Goal: Contribute content: Contribute content

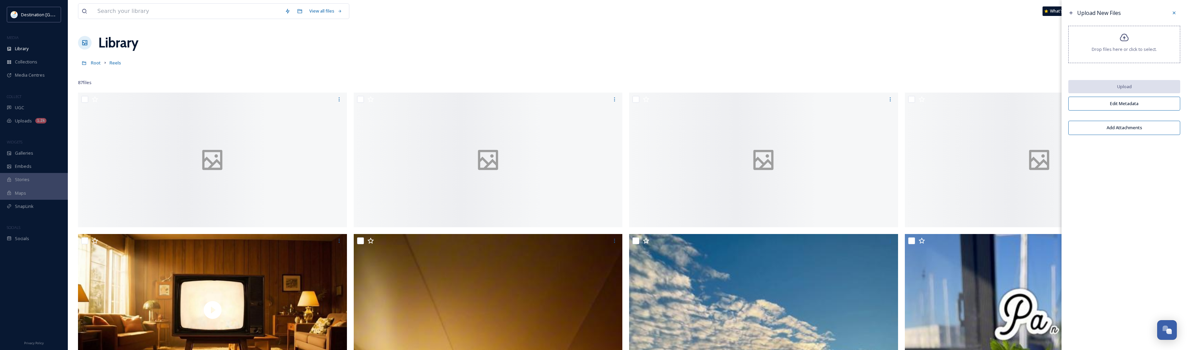
scroll to position [327, 0]
click at [13, 53] on div "Library" at bounding box center [34, 48] width 68 height 13
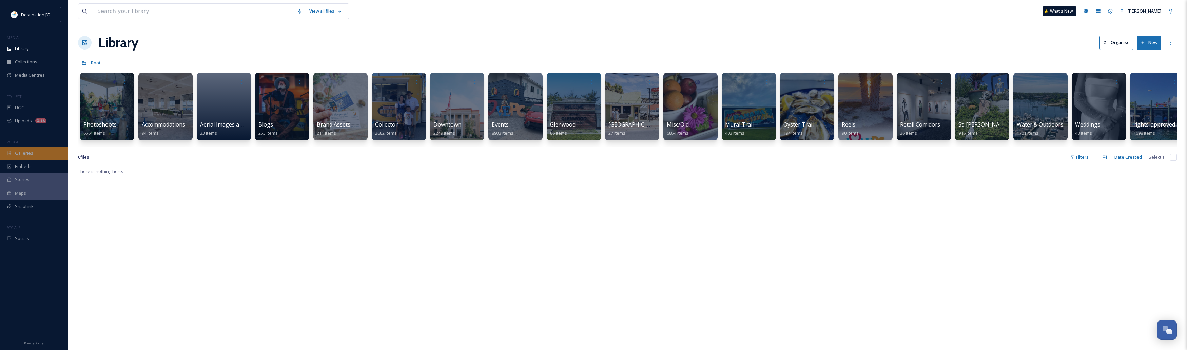
click at [39, 158] on div "Galleries" at bounding box center [34, 153] width 68 height 13
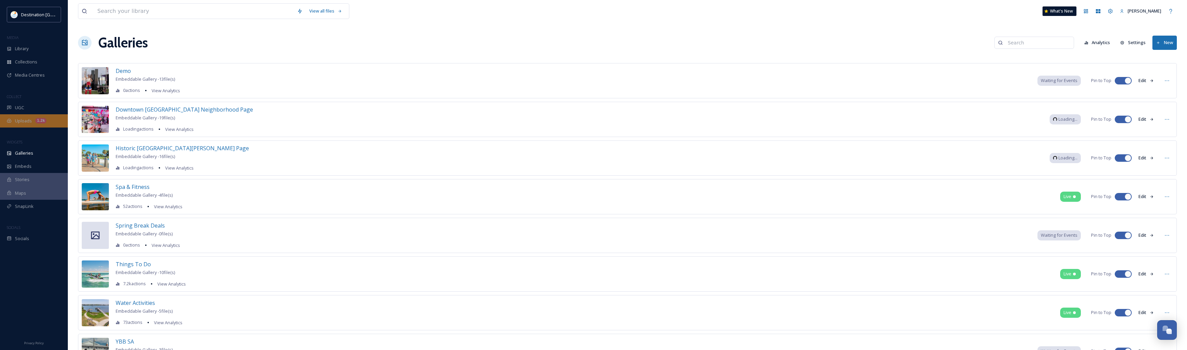
click at [43, 124] on div "Uploads 1.2k" at bounding box center [34, 120] width 68 height 13
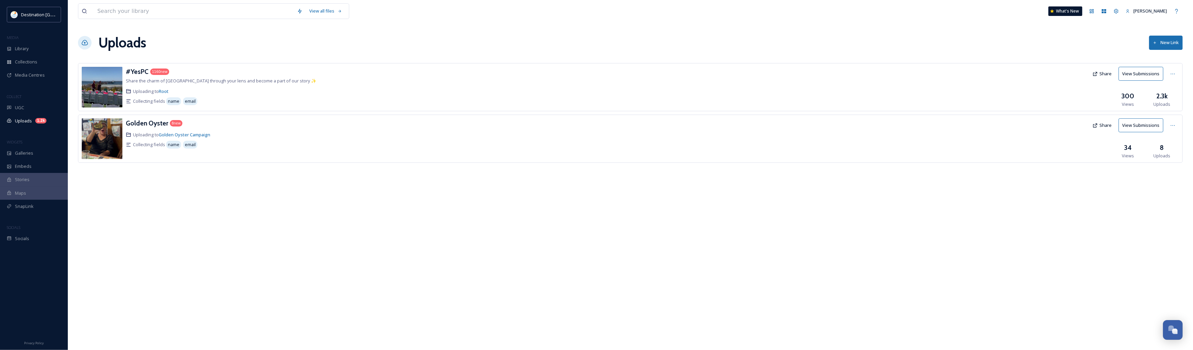
click at [111, 91] on img at bounding box center [102, 87] width 41 height 41
click at [135, 73] on h3 "#YesPC" at bounding box center [137, 71] width 23 height 8
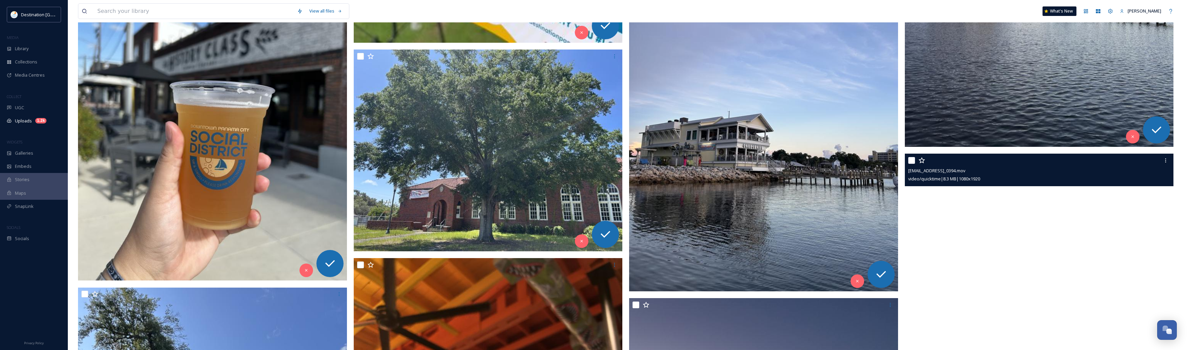
scroll to position [20938, 0]
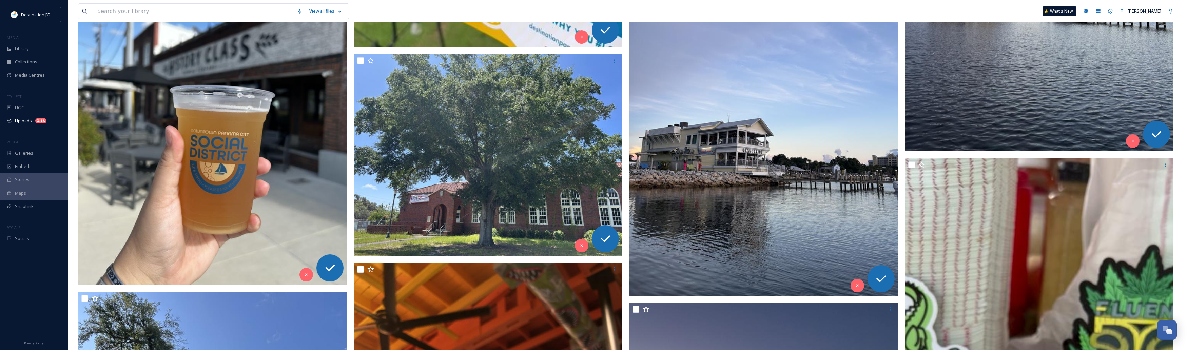
click at [791, 165] on img at bounding box center [763, 116] width 269 height 358
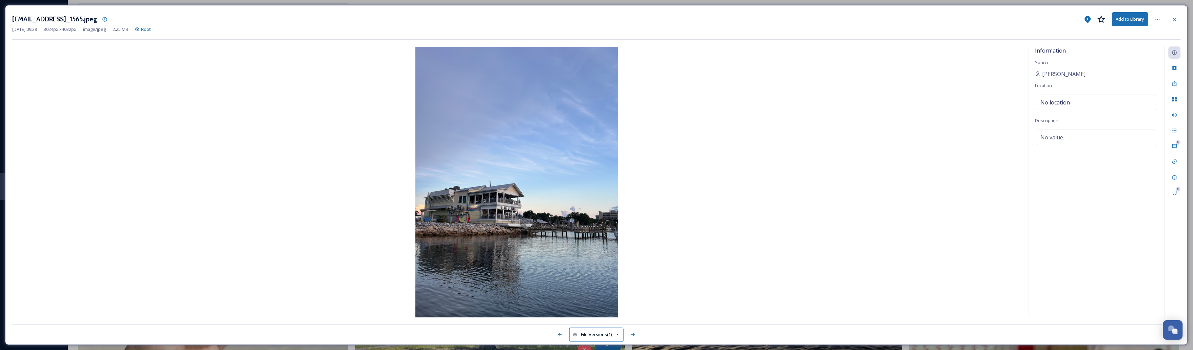
click at [495, 228] on img at bounding box center [516, 182] width 1009 height 271
click at [1171, 20] on div at bounding box center [1175, 19] width 12 height 12
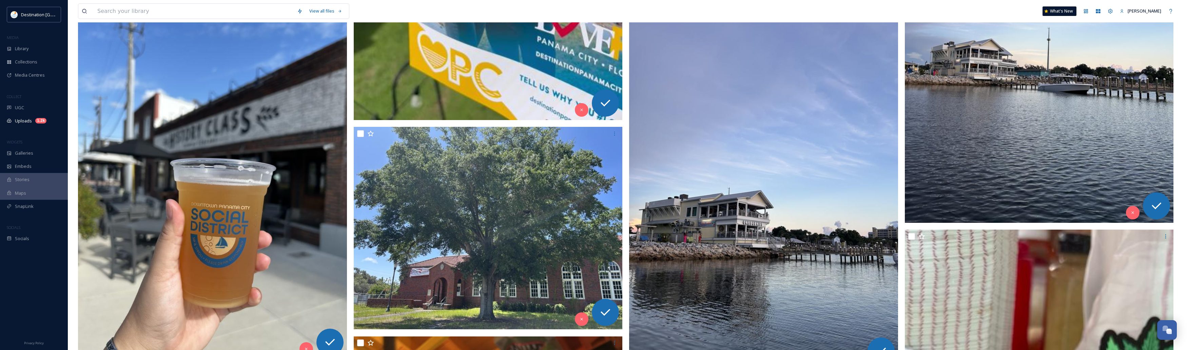
scroll to position [20938, 0]
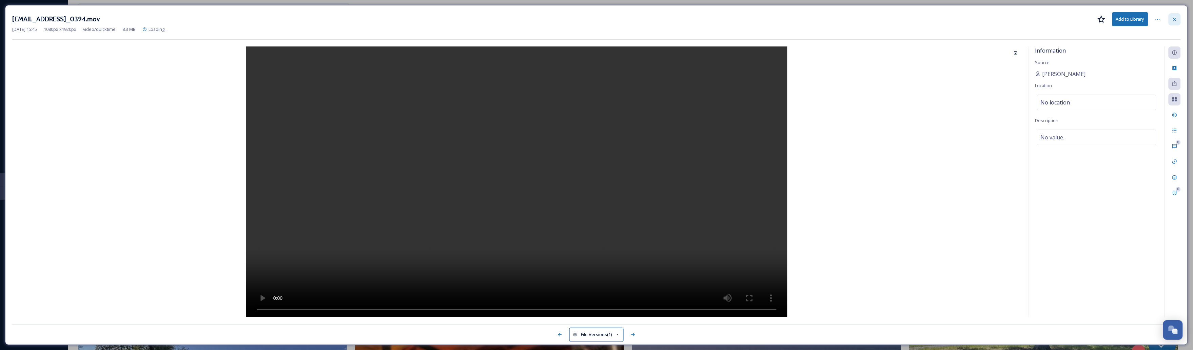
click at [1173, 21] on icon at bounding box center [1174, 19] width 5 height 5
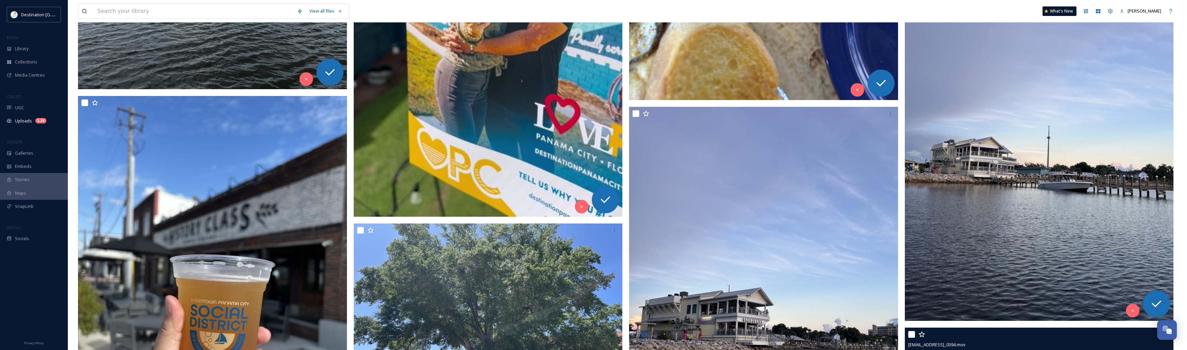
scroll to position [20726, 0]
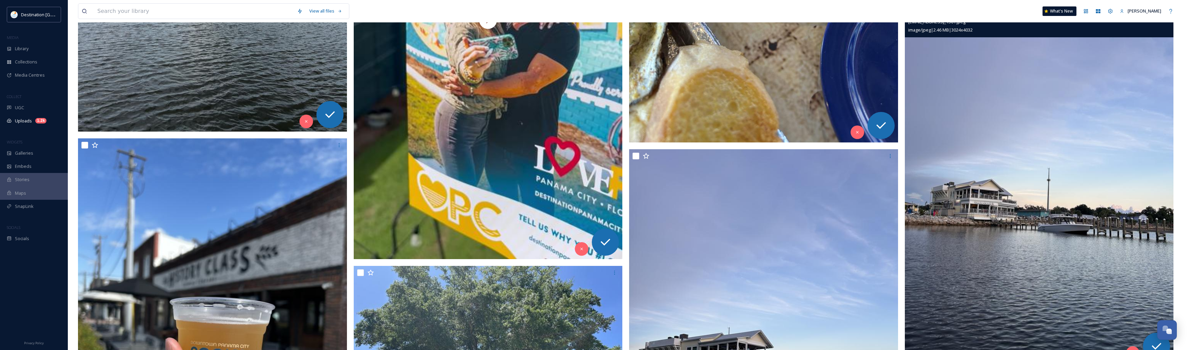
click at [1090, 155] on img at bounding box center [1039, 184] width 269 height 358
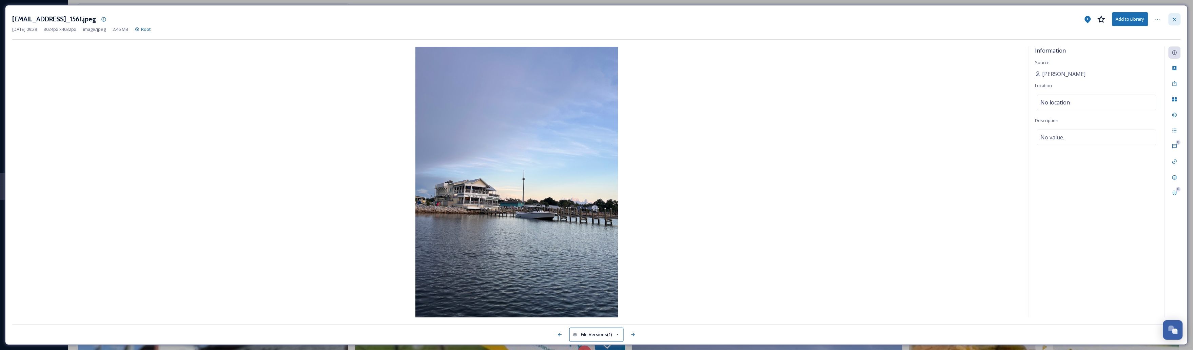
click at [1179, 18] on div at bounding box center [1175, 19] width 12 height 12
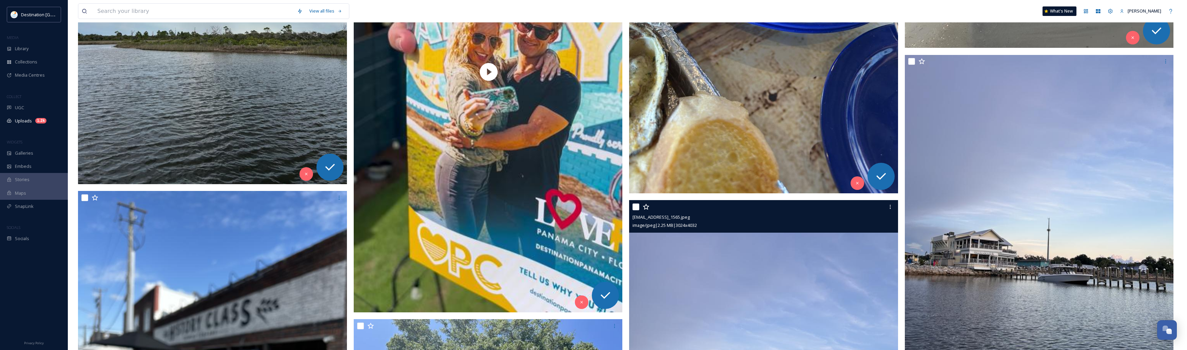
scroll to position [20768, 0]
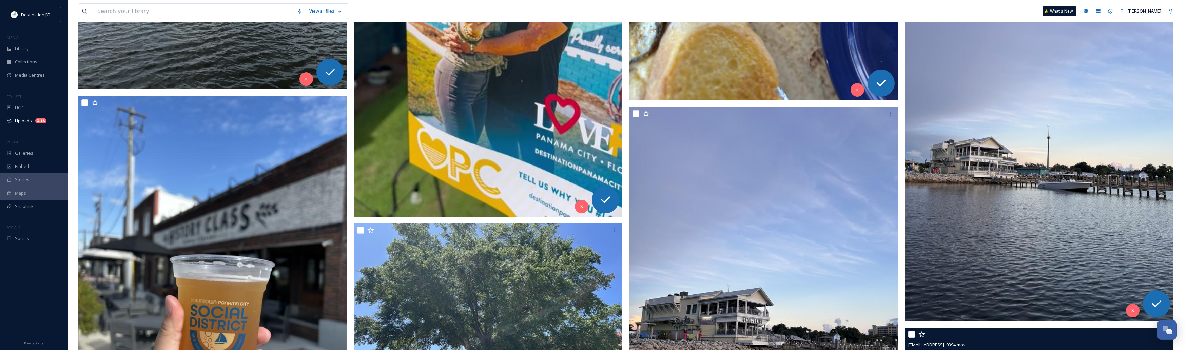
click at [912, 70] on img at bounding box center [1039, 141] width 269 height 358
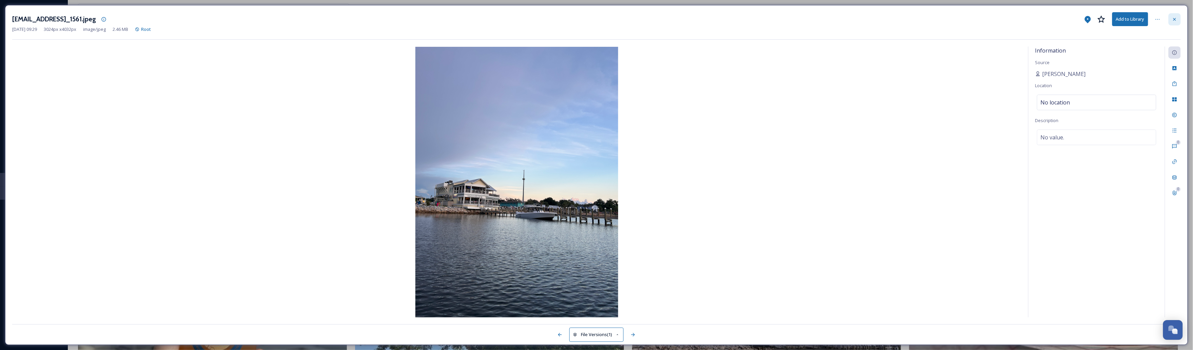
click at [1174, 22] on div at bounding box center [1175, 19] width 12 height 12
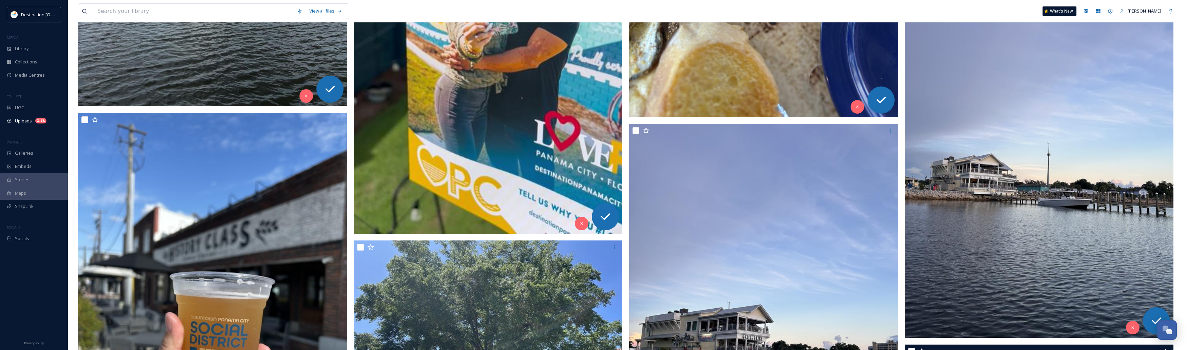
scroll to position [20683, 0]
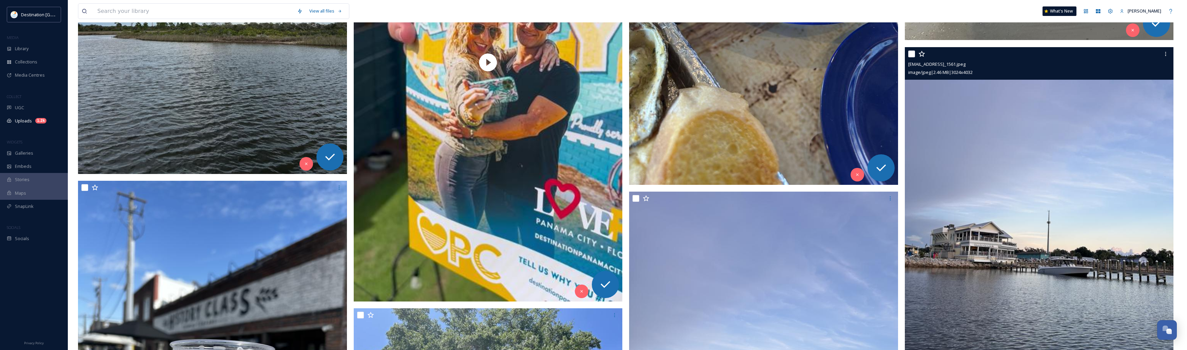
drag, startPoint x: 910, startPoint y: 53, endPoint x: 855, endPoint y: 65, distance: 56.4
click at [910, 53] on input "checkbox" at bounding box center [911, 54] width 7 height 7
checkbox input "true"
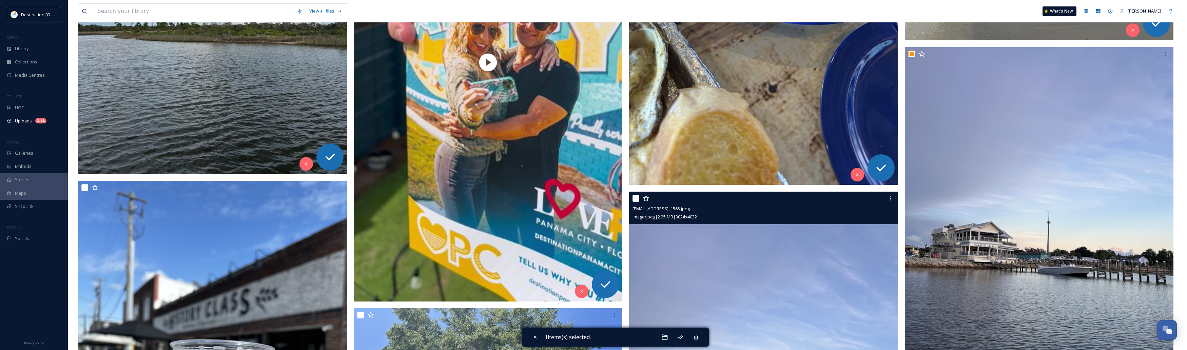
click at [634, 201] on input "checkbox" at bounding box center [635, 198] width 7 height 7
checkbox input "true"
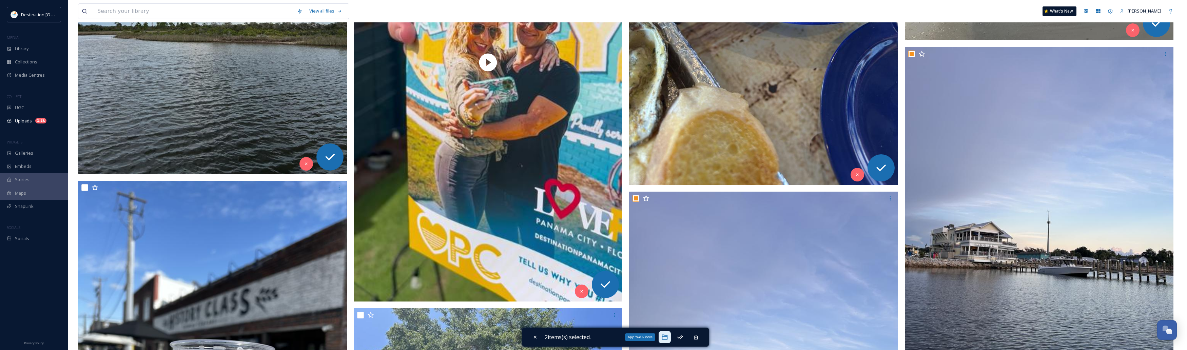
click at [667, 341] on div "Approve & Move" at bounding box center [665, 337] width 12 height 12
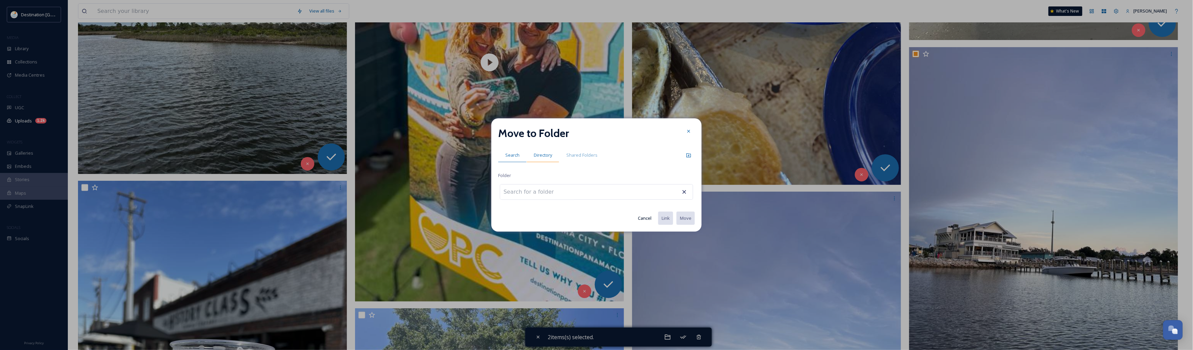
click at [550, 157] on span "Directory" at bounding box center [543, 155] width 18 height 6
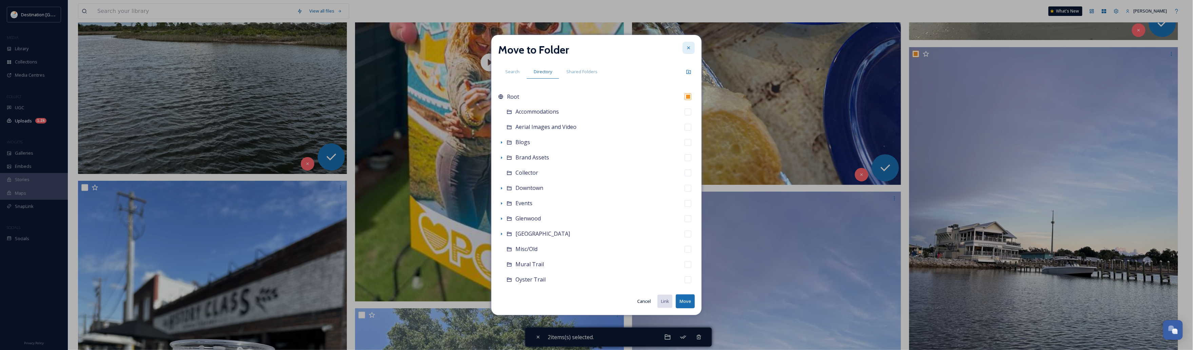
click at [689, 50] on icon at bounding box center [688, 47] width 5 height 5
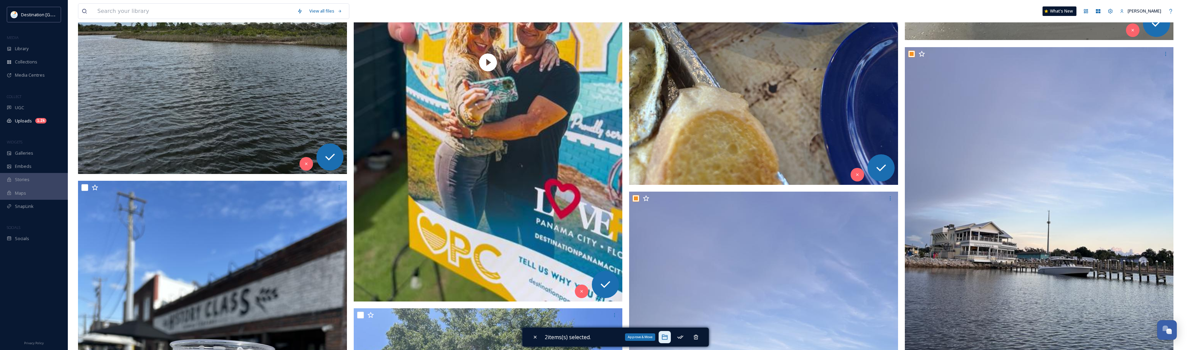
click at [667, 337] on icon at bounding box center [664, 337] width 7 height 7
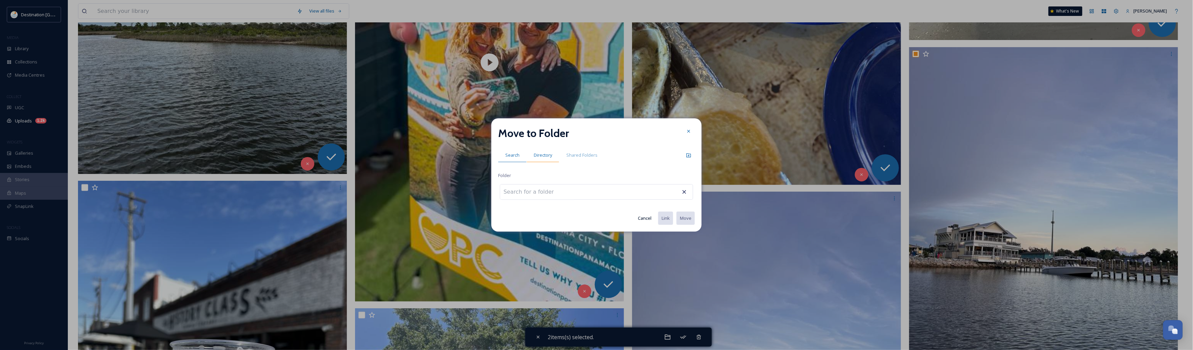
click at [547, 155] on span "Directory" at bounding box center [543, 155] width 18 height 6
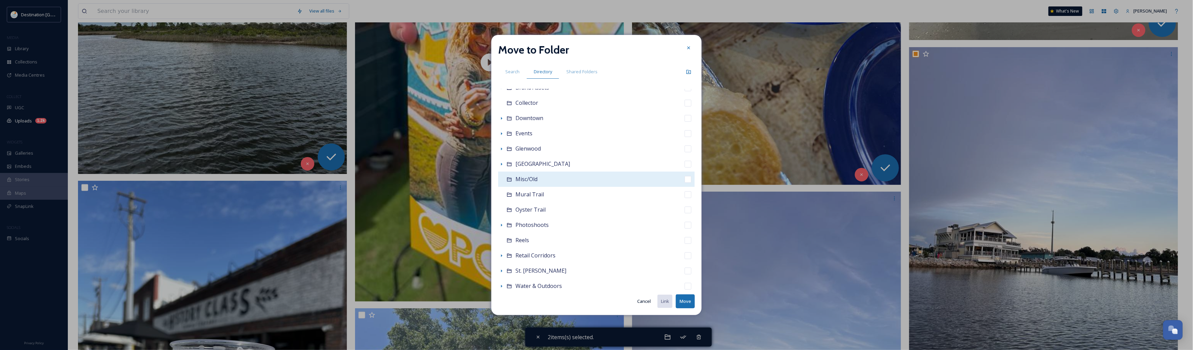
scroll to position [85, 0]
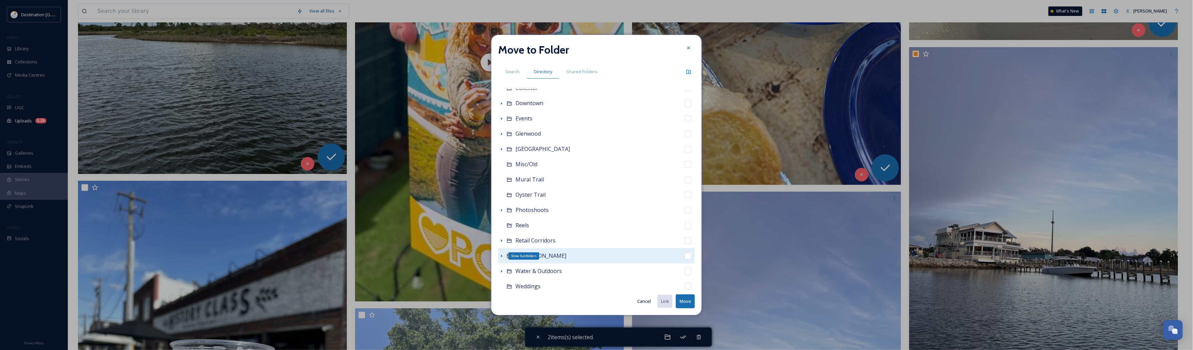
click at [503, 255] on icon at bounding box center [501, 255] width 5 height 5
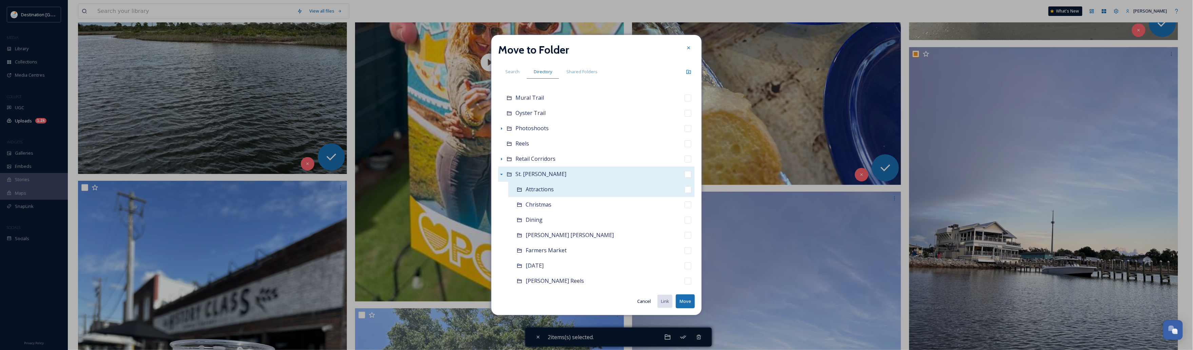
scroll to position [170, 0]
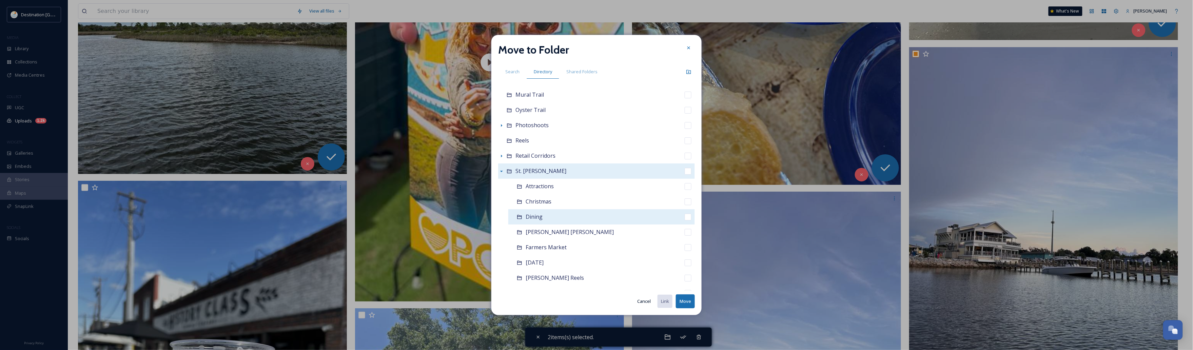
click at [545, 218] on div "Dining" at bounding box center [601, 216] width 187 height 15
checkbox input "false"
checkbox input "true"
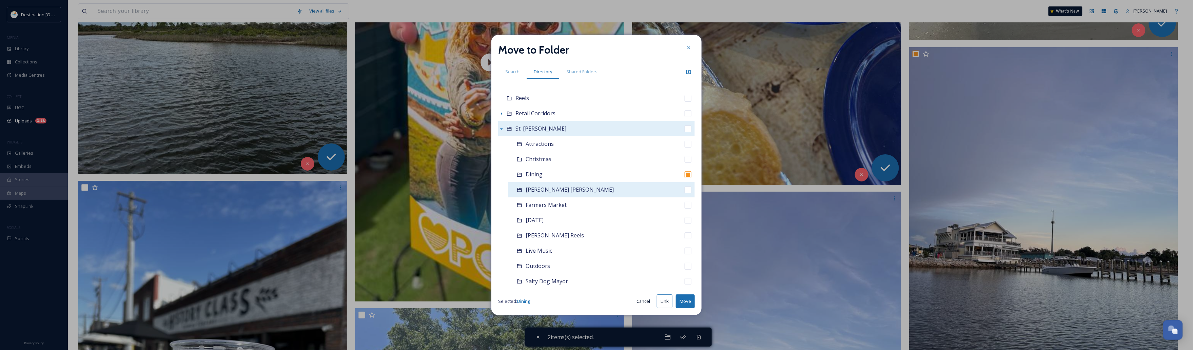
scroll to position [254, 0]
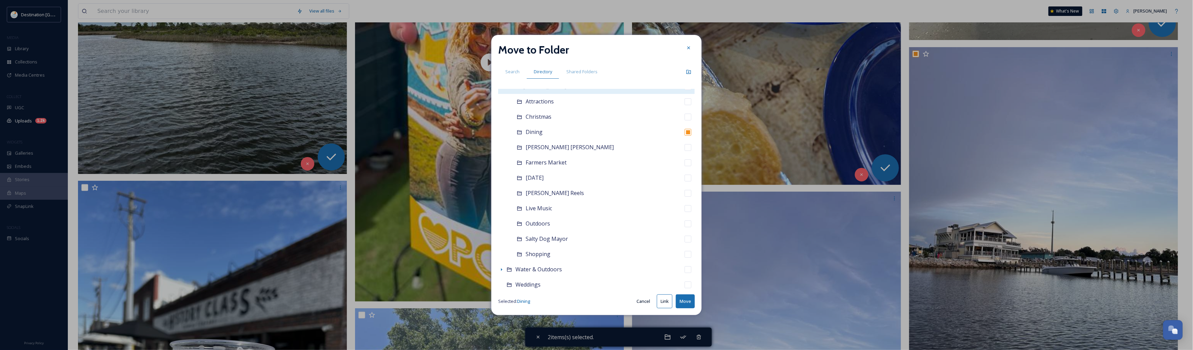
click at [684, 306] on button "Move" at bounding box center [685, 301] width 19 height 14
checkbox input "false"
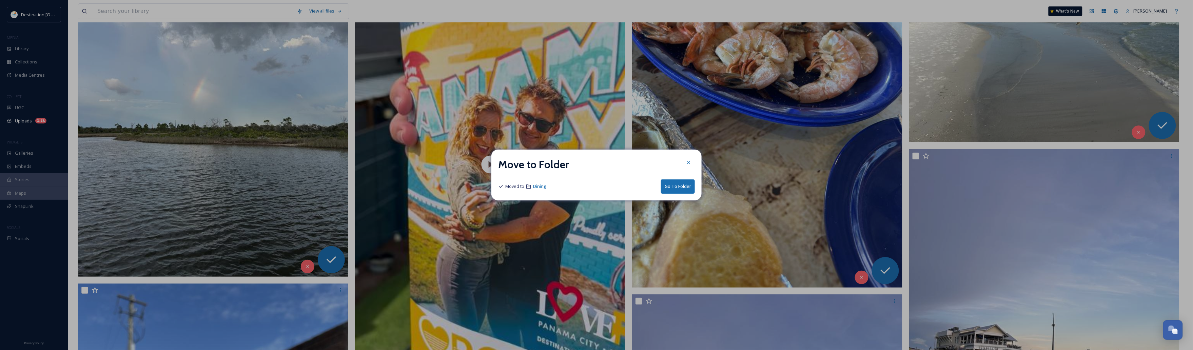
click at [681, 185] on button "Go To Folder" at bounding box center [678, 186] width 34 height 14
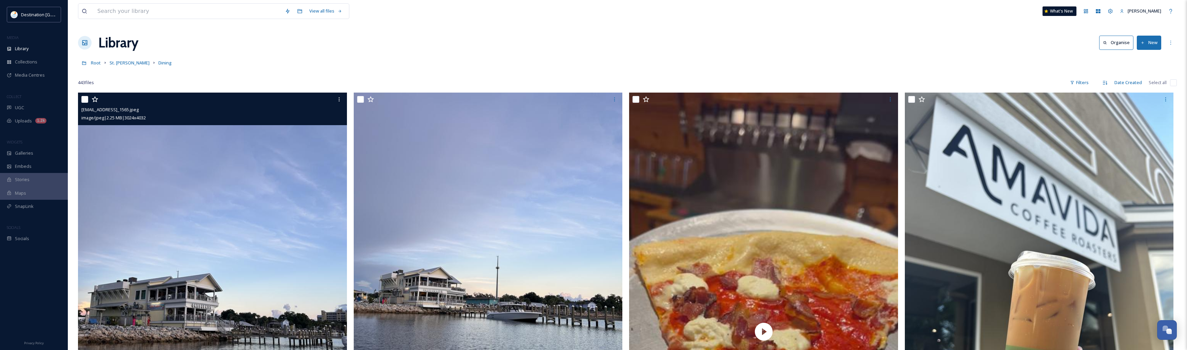
click at [85, 99] on input "checkbox" at bounding box center [84, 99] width 7 height 7
checkbox input "true"
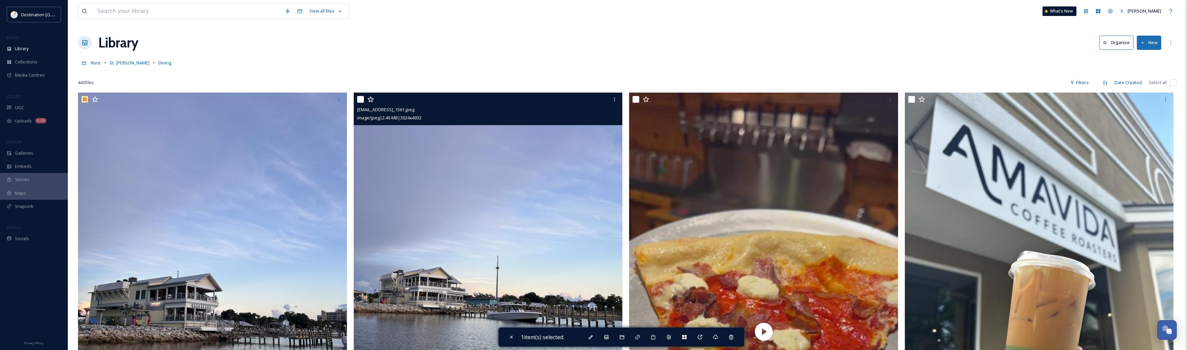
click at [359, 102] on input "checkbox" at bounding box center [360, 99] width 7 height 7
checkbox input "true"
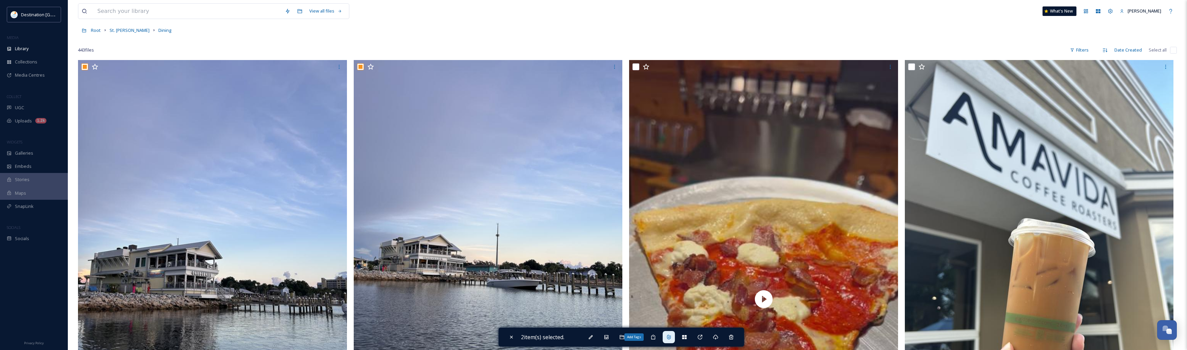
scroll to position [42, 0]
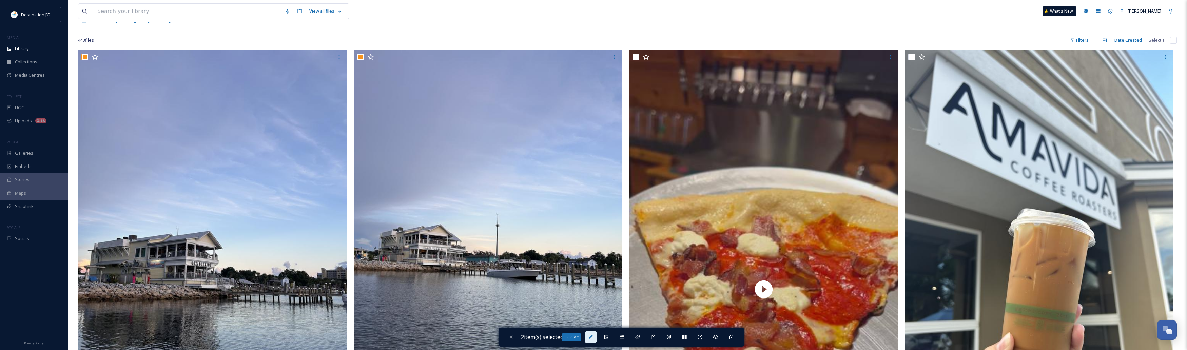
click at [590, 332] on div "Bulk Edit" at bounding box center [591, 337] width 12 height 12
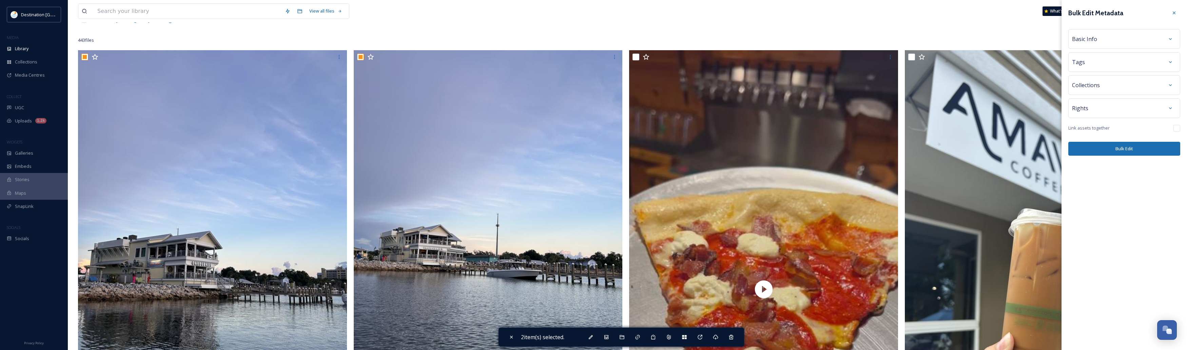
click at [1137, 39] on div "Basic Info" at bounding box center [1124, 39] width 104 height 12
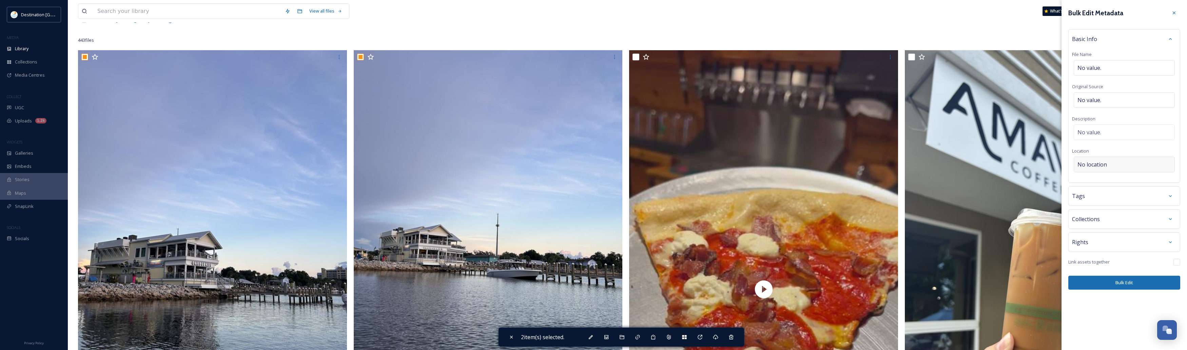
click at [1106, 165] on span "No location" at bounding box center [1092, 164] width 30 height 8
click at [1114, 167] on input at bounding box center [1124, 164] width 100 height 15
type input "Uncle [PERSON_NAME]'s"
click at [1110, 206] on span "Uncle [PERSON_NAME]'s Bayfront Grill" at bounding box center [1116, 206] width 77 height 6
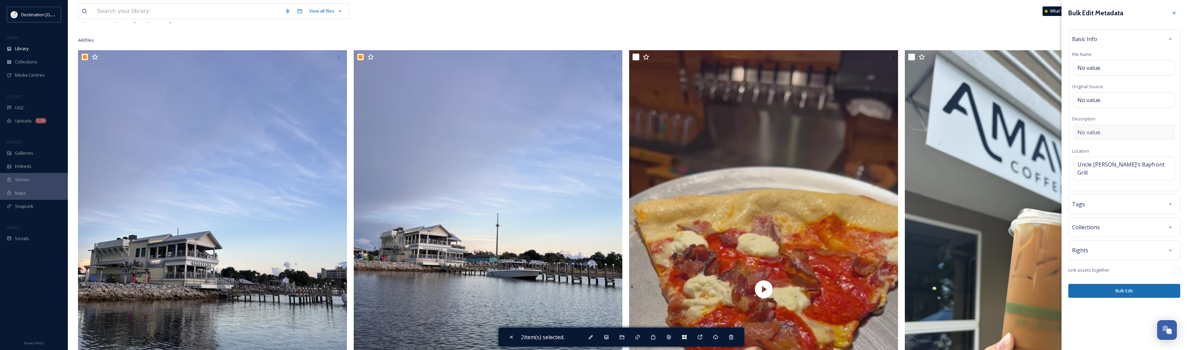
click at [1106, 129] on div "No value." at bounding box center [1124, 132] width 101 height 16
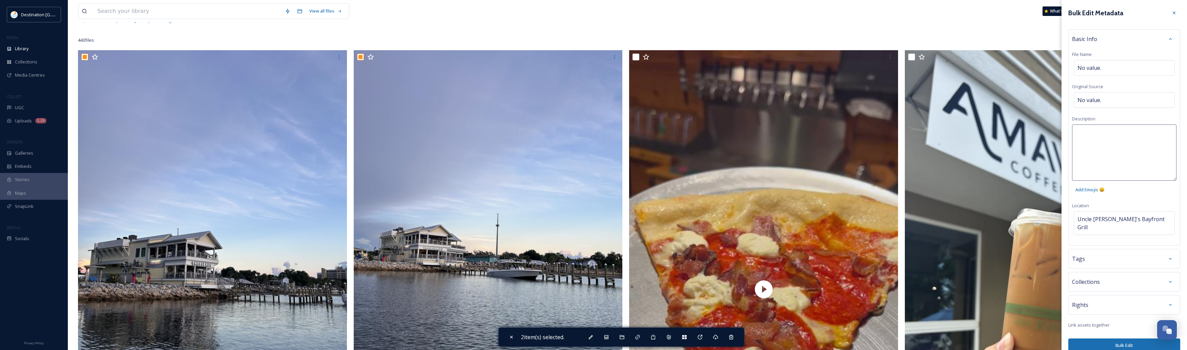
click at [1102, 134] on textarea at bounding box center [1124, 152] width 104 height 56
click at [1078, 143] on textarea "Uncle [PERSON_NAME]'s Bayfront Grill at dusk in historic [GEOGRAPHIC_DATA][PERS…" at bounding box center [1124, 152] width 104 height 56
type textarea "Uncle [PERSON_NAME]'s Bayfront Grill at dusk in [GEOGRAPHIC_DATA][PERSON_NAME]."
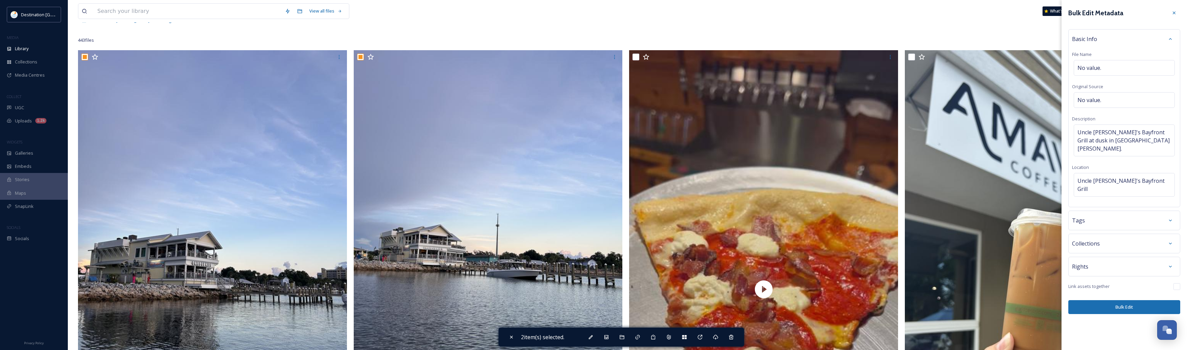
click at [1110, 338] on div "Bulk Edit Metadata Basic Info File Name No value. Original Source No value. Des…" at bounding box center [1123, 175] width 125 height 350
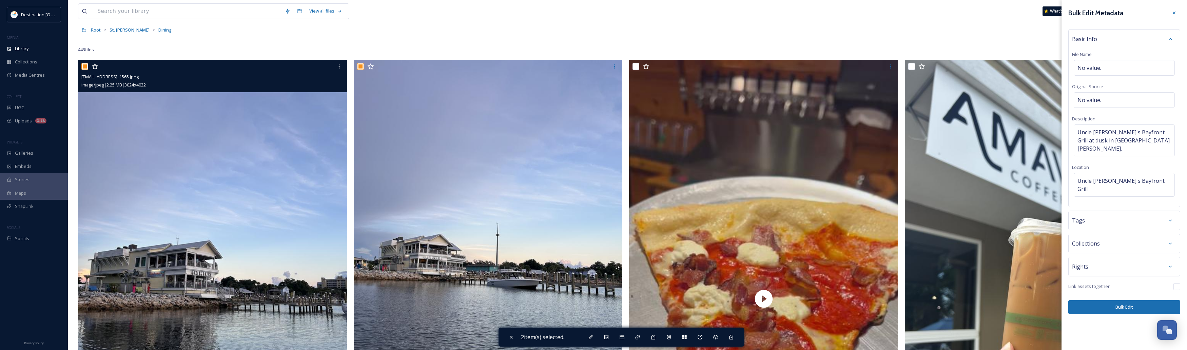
scroll to position [0, 0]
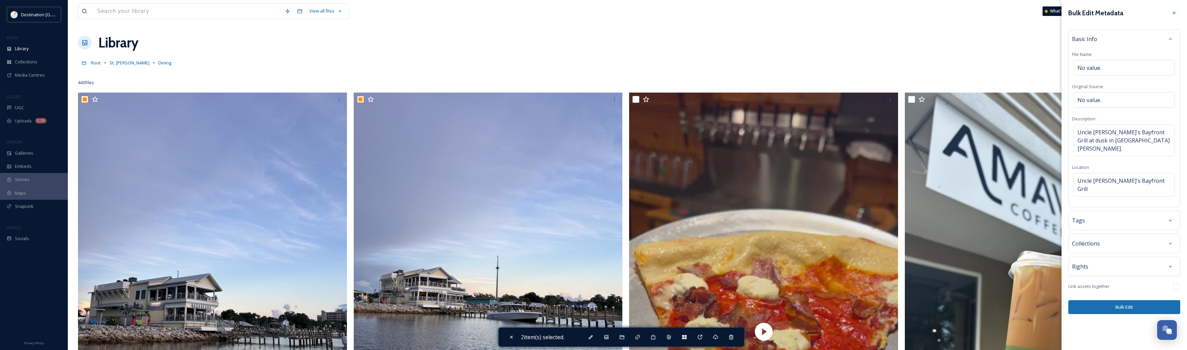
click at [694, 65] on div "Root St. [PERSON_NAME] Dining" at bounding box center [627, 62] width 1099 height 13
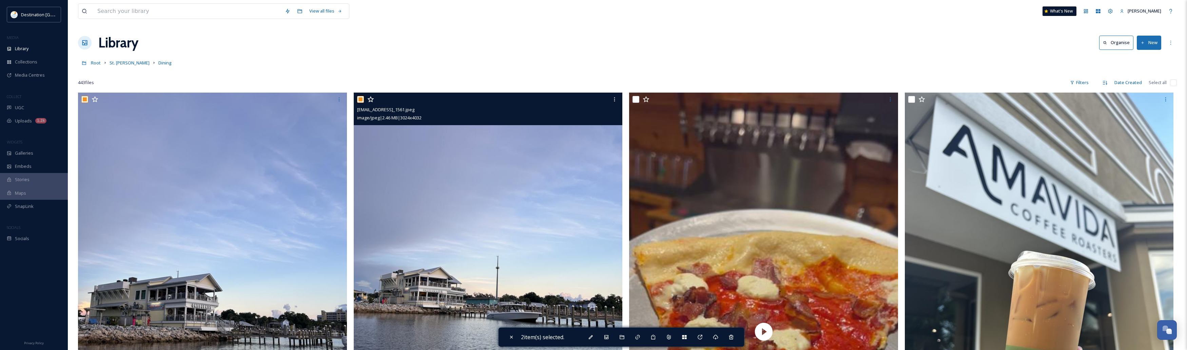
click at [359, 97] on input "checkbox" at bounding box center [360, 99] width 7 height 7
checkbox input "false"
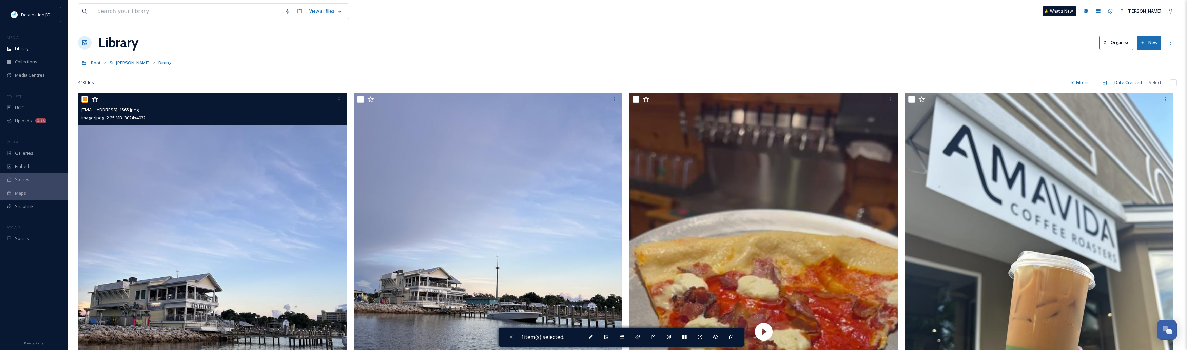
click at [81, 102] on input "checkbox" at bounding box center [84, 99] width 7 height 7
checkbox input "false"
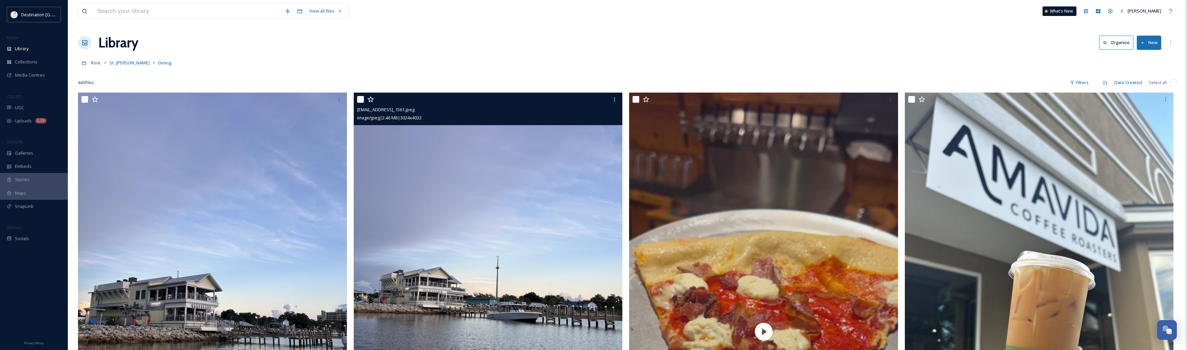
drag, startPoint x: 361, startPoint y: 99, endPoint x: 369, endPoint y: 99, distance: 7.5
click at [361, 99] on input "checkbox" at bounding box center [360, 99] width 7 height 7
checkbox input "true"
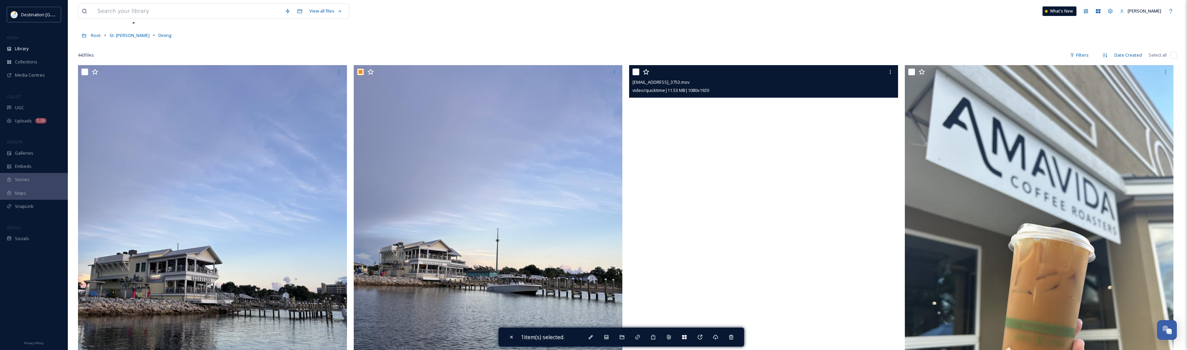
scroll to position [42, 0]
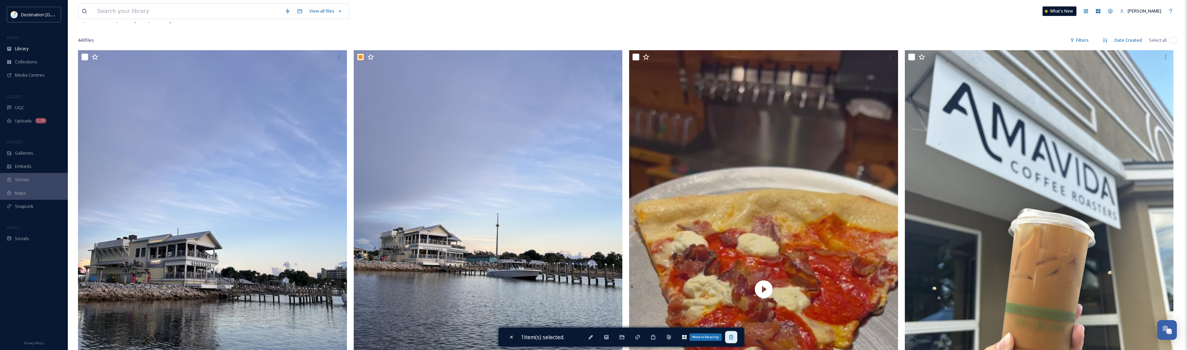
click at [733, 336] on icon at bounding box center [731, 337] width 4 height 4
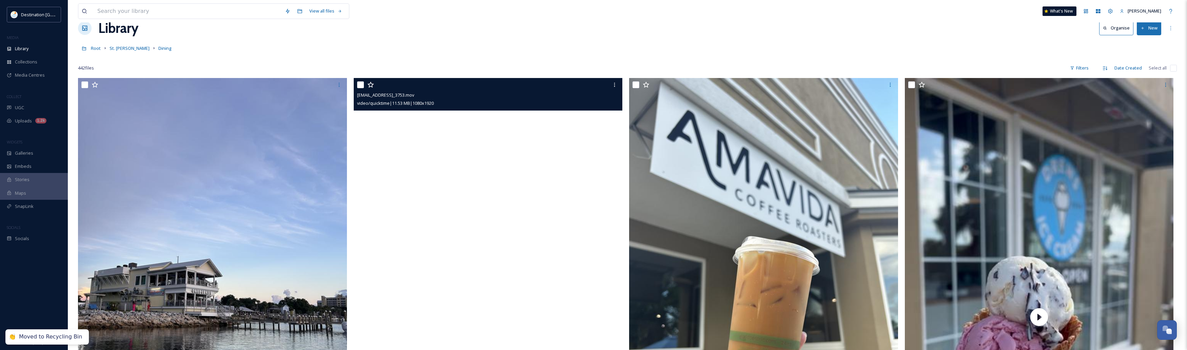
scroll to position [0, 0]
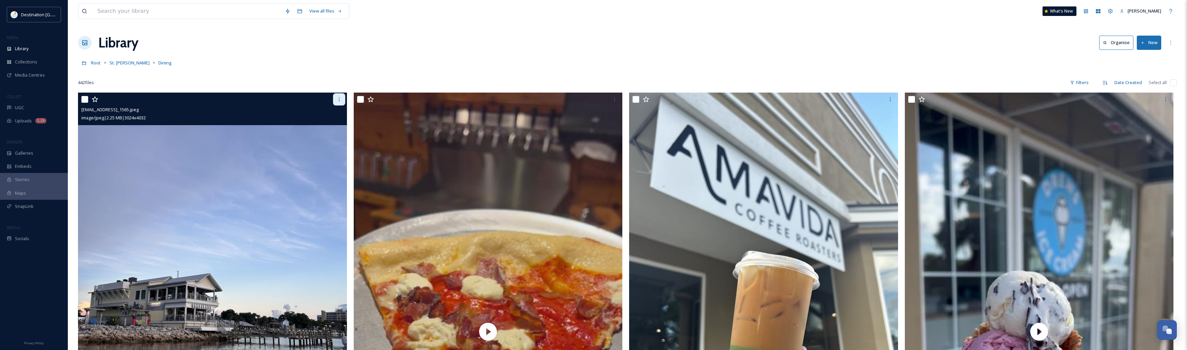
click at [336, 99] on div at bounding box center [339, 99] width 12 height 12
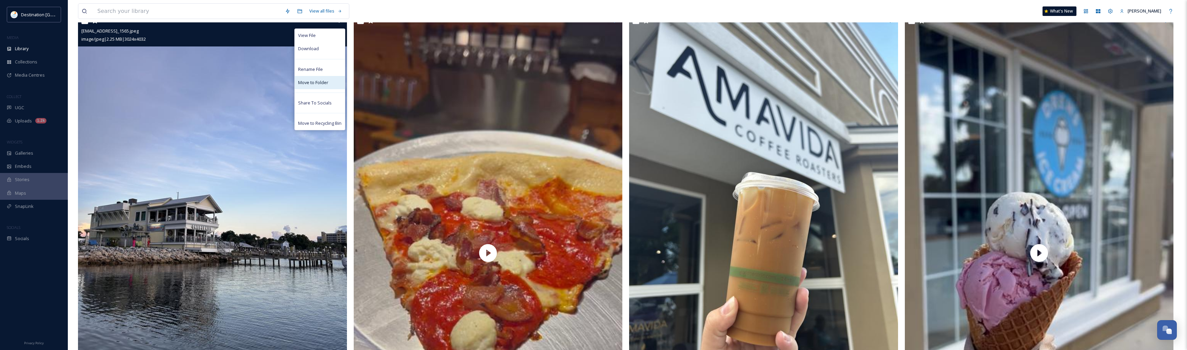
scroll to position [42, 0]
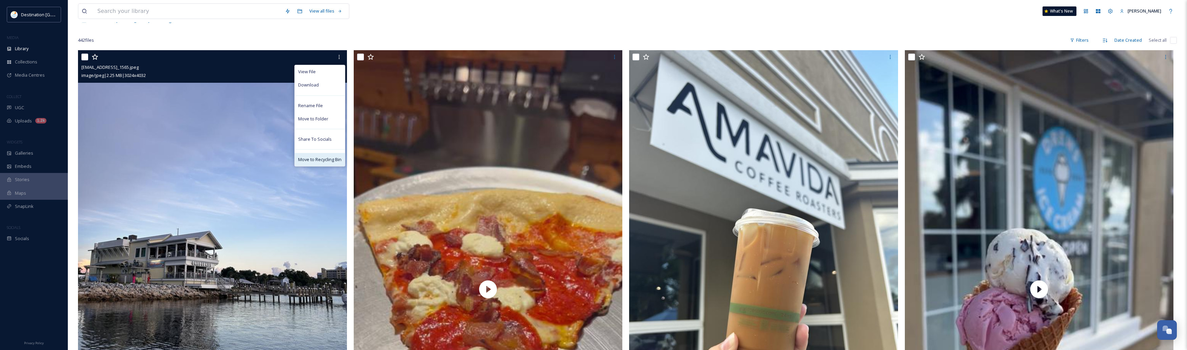
click at [321, 160] on span "Move to Recycling Bin" at bounding box center [319, 159] width 43 height 6
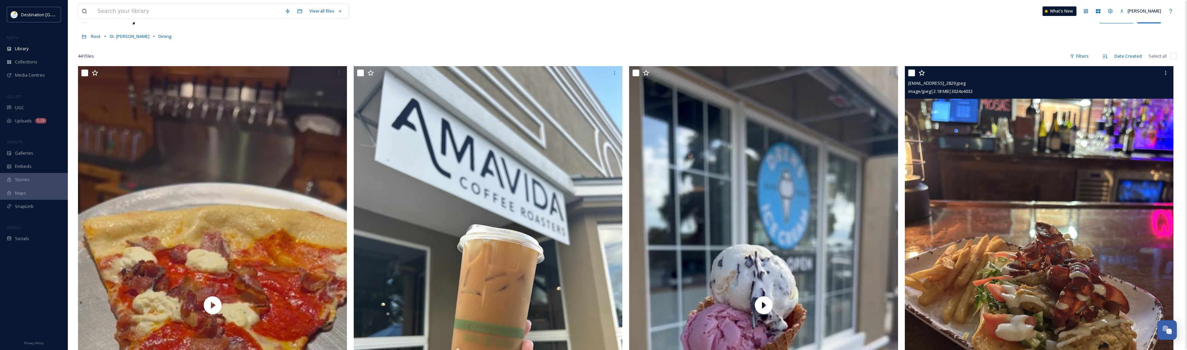
scroll to position [0, 0]
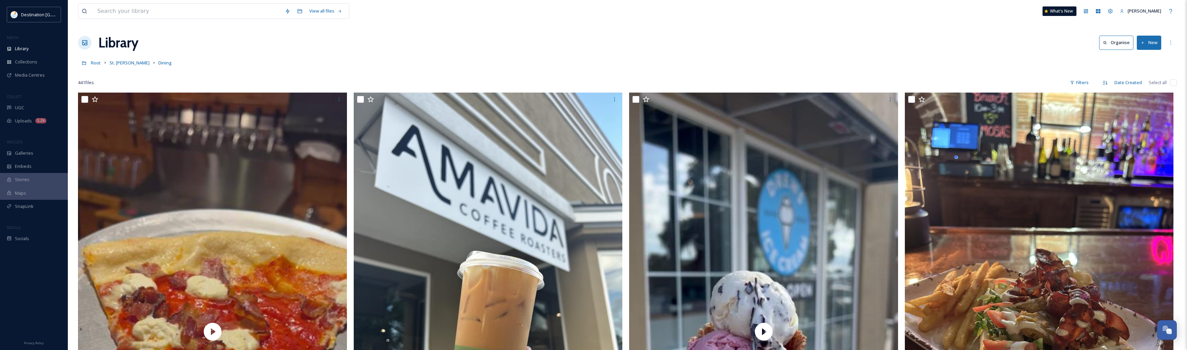
click at [1147, 48] on button "New" at bounding box center [1149, 43] width 24 height 14
click at [1138, 57] on span "File Upload" at bounding box center [1146, 58] width 22 height 6
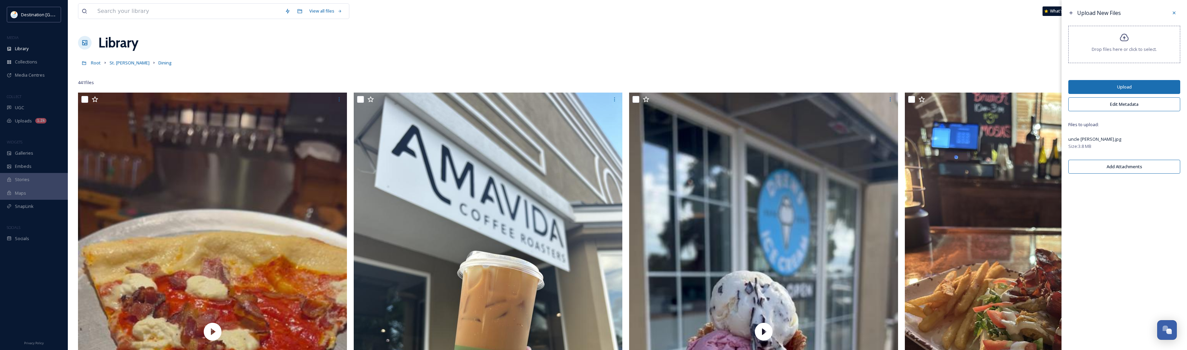
click at [1126, 105] on button "Edit Metadata" at bounding box center [1124, 104] width 112 height 14
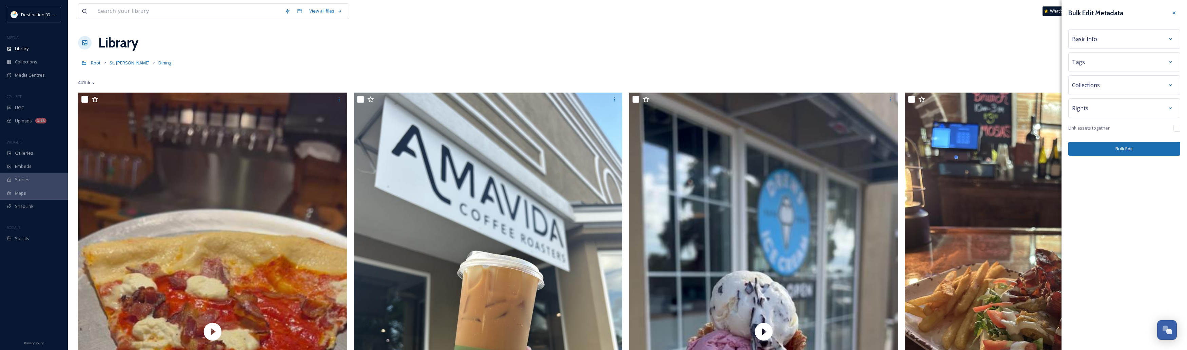
click at [1128, 40] on div "Basic Info" at bounding box center [1124, 39] width 104 height 12
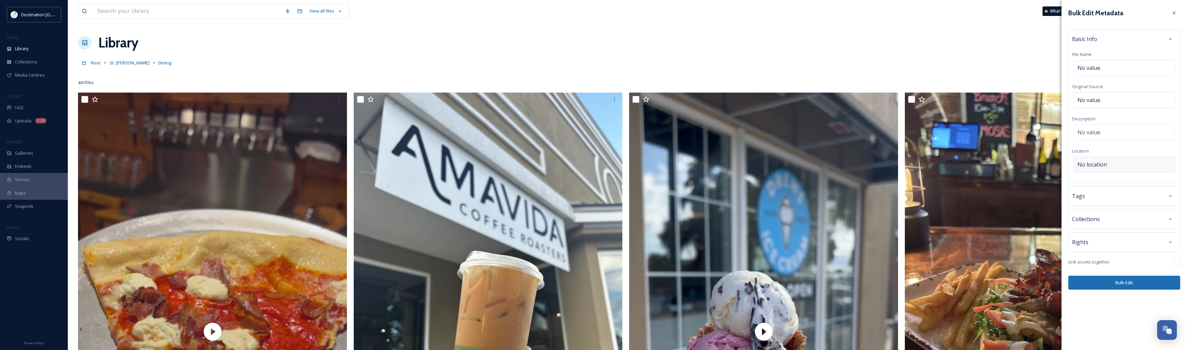
click at [1106, 170] on div "No location" at bounding box center [1124, 165] width 101 height 16
click at [1104, 167] on input "To enrich screen reader interactions, please activate Accessibility in Grammarl…" at bounding box center [1124, 164] width 100 height 15
type input "Uncle [PERSON_NAME]'s Bay"
click at [1097, 193] on span "Uncle [PERSON_NAME]'s Bayfront Grill" at bounding box center [1116, 191] width 77 height 6
click at [1118, 194] on span "Uncle [PERSON_NAME]'s Bayfront Grill" at bounding box center [1116, 191] width 77 height 6
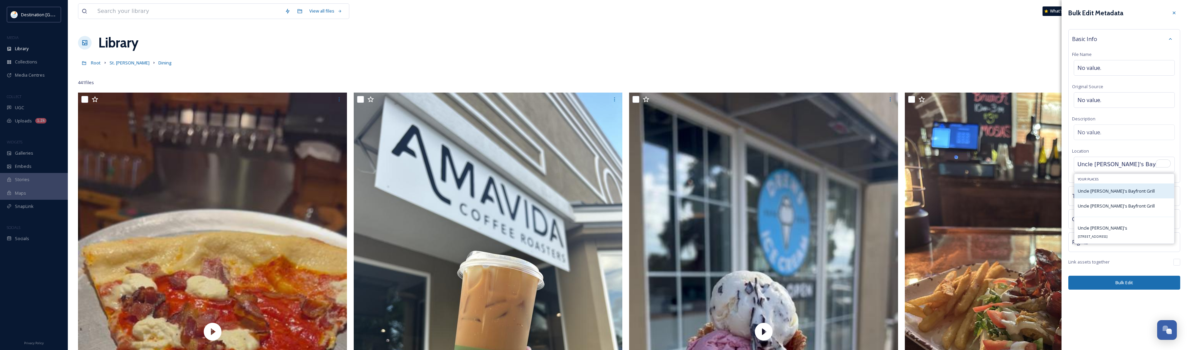
click at [1121, 193] on span "Uncle [PERSON_NAME]'s Bayfront Grill" at bounding box center [1116, 191] width 77 height 6
click at [1116, 209] on span "Uncle [PERSON_NAME]'s Bayfront Grill" at bounding box center [1116, 206] width 77 height 6
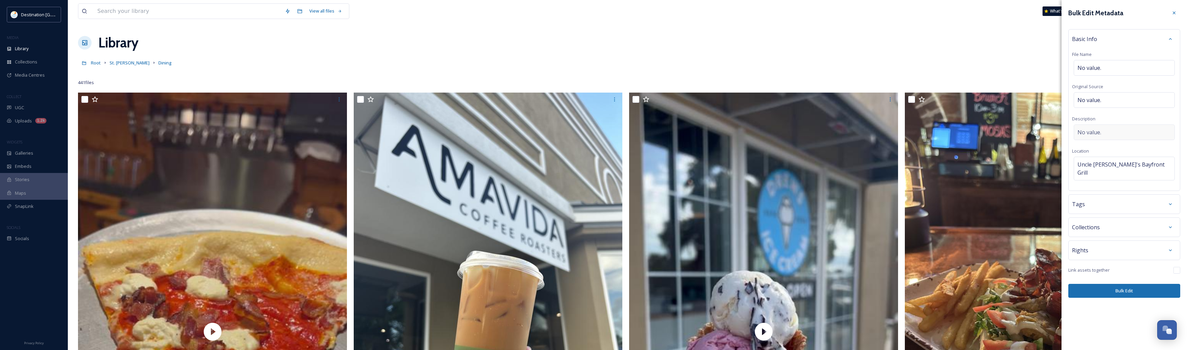
click at [1122, 129] on div "No value." at bounding box center [1124, 132] width 101 height 16
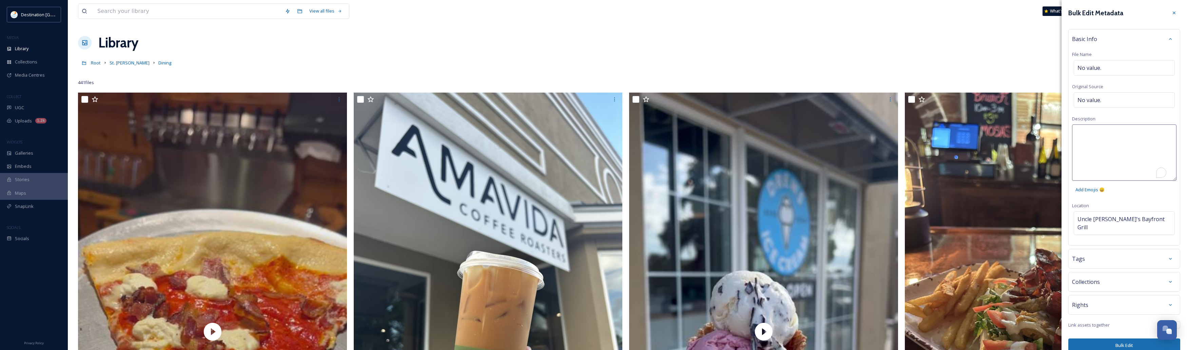
click at [1124, 137] on textarea "To enrich screen reader interactions, please activate Accessibility in Grammarl…" at bounding box center [1124, 152] width 104 height 56
type textarea "Uncle [PERSON_NAME]'s Bayfront Grill at sunset in [GEOGRAPHIC_DATA][PERSON_NAME…"
click at [1127, 343] on div "Bulk Edit Metadata Basic Info File Name No value. Original Source No value. Des…" at bounding box center [1123, 175] width 125 height 350
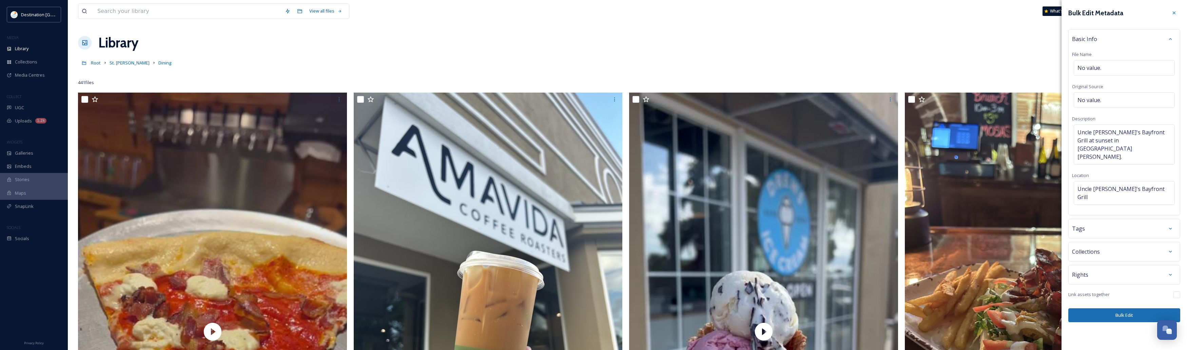
click at [1119, 308] on button "Bulk Edit" at bounding box center [1124, 315] width 112 height 14
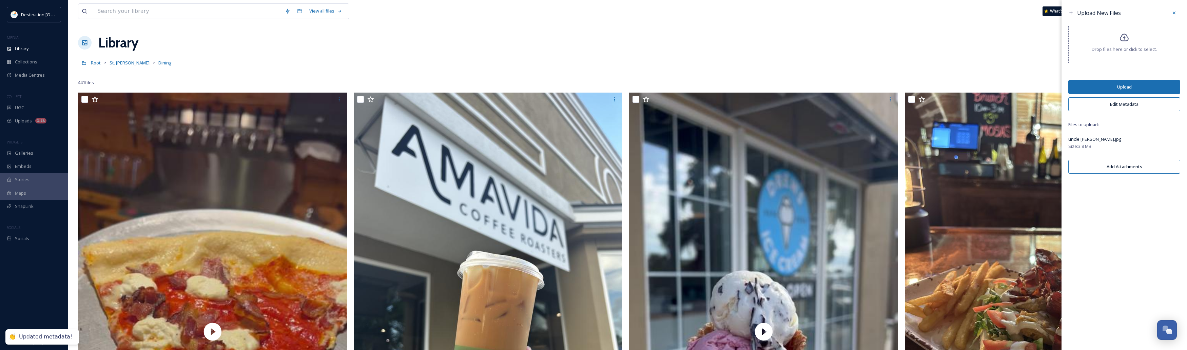
click at [1121, 87] on button "Upload" at bounding box center [1124, 87] width 112 height 14
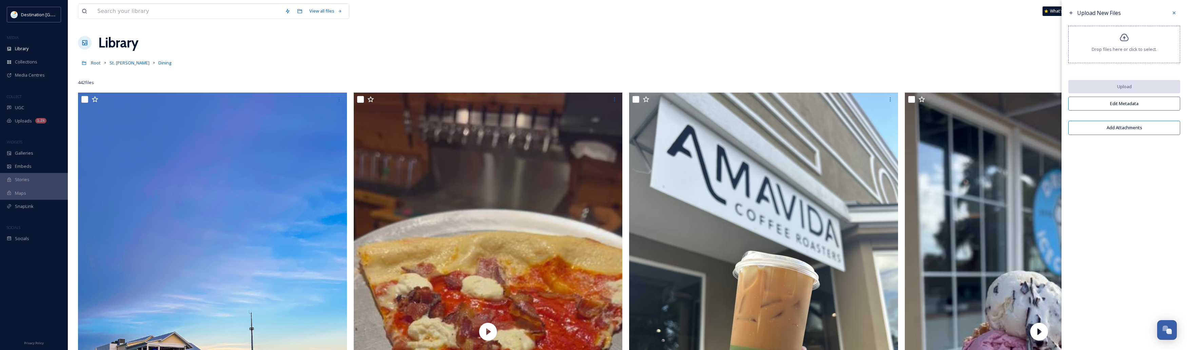
click at [1174, 12] on icon at bounding box center [1173, 12] width 5 height 5
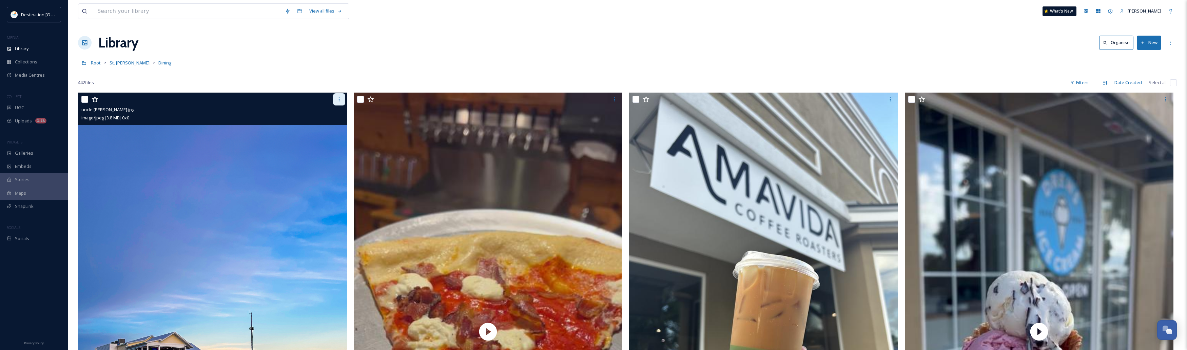
click at [340, 96] on div at bounding box center [339, 99] width 12 height 12
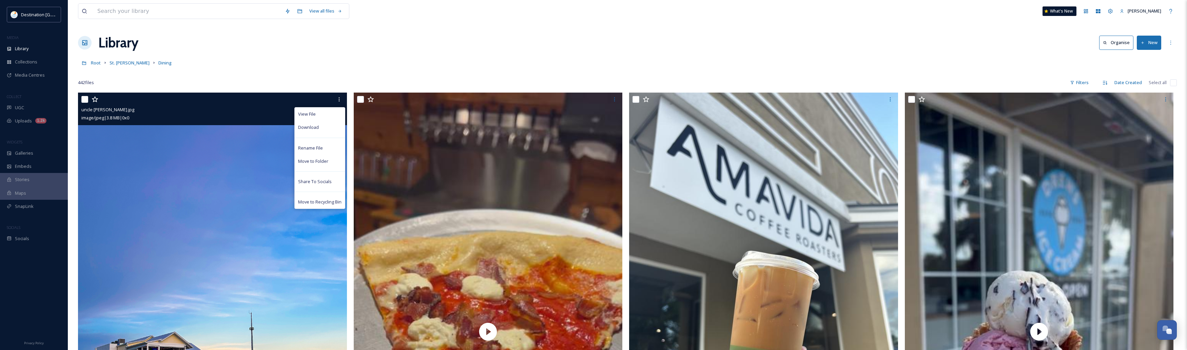
click at [82, 101] on input "checkbox" at bounding box center [84, 99] width 7 height 7
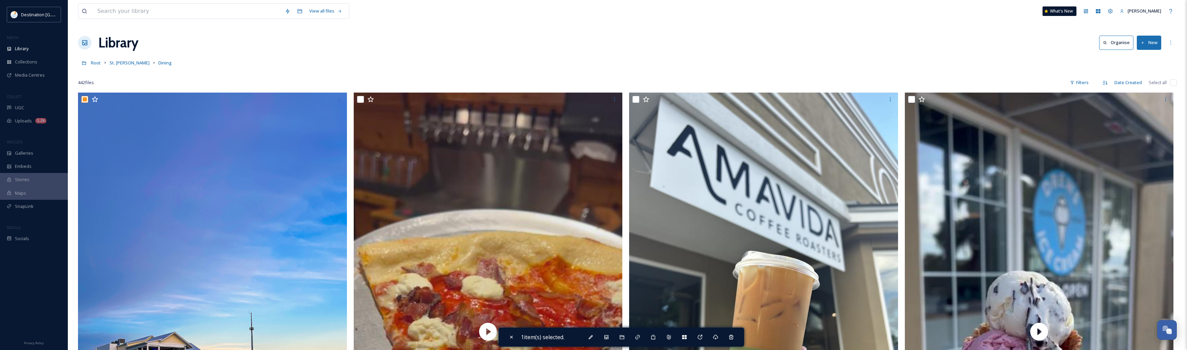
click at [530, 50] on div "Library Organise New" at bounding box center [627, 43] width 1099 height 20
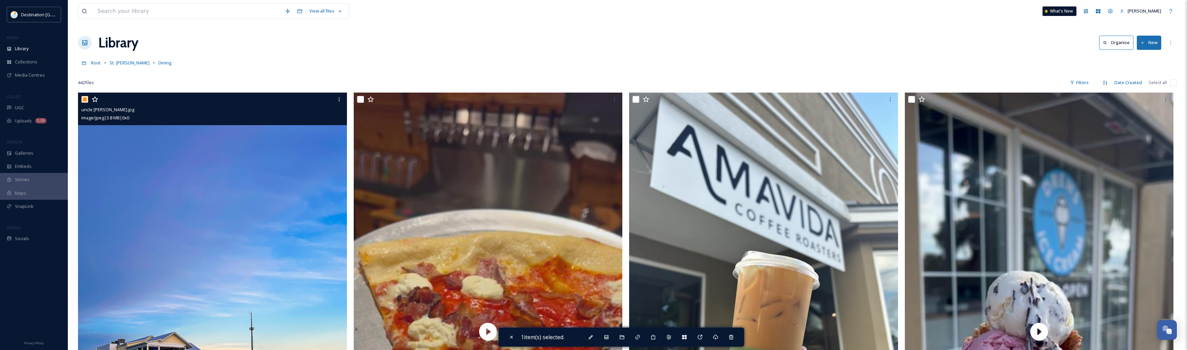
drag, startPoint x: 84, startPoint y: 99, endPoint x: 94, endPoint y: 102, distance: 10.9
click at [84, 99] on input "checkbox" at bounding box center [84, 99] width 7 height 7
checkbox input "false"
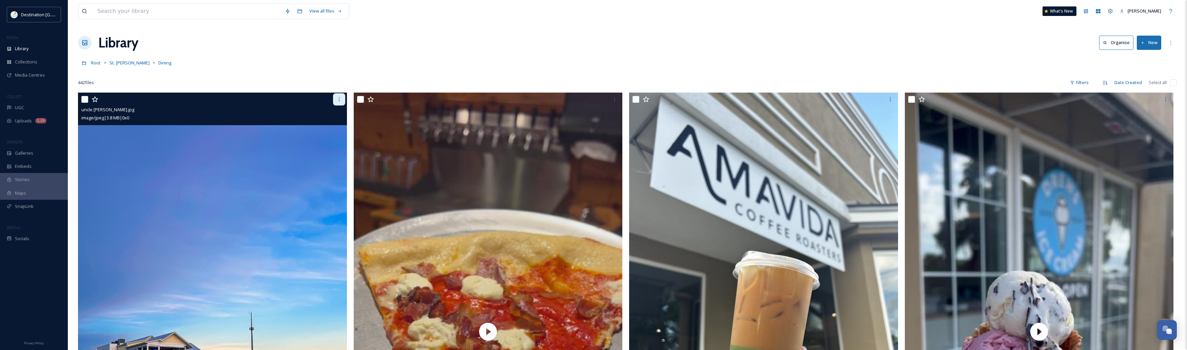
click at [340, 99] on icon at bounding box center [338, 99] width 5 height 5
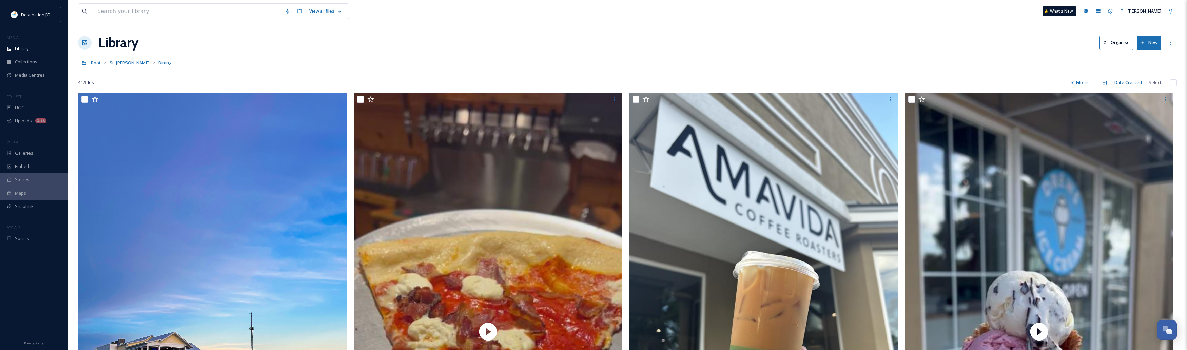
click at [290, 51] on div "Library Organise New" at bounding box center [627, 43] width 1099 height 20
click at [757, 73] on div at bounding box center [627, 72] width 1099 height 7
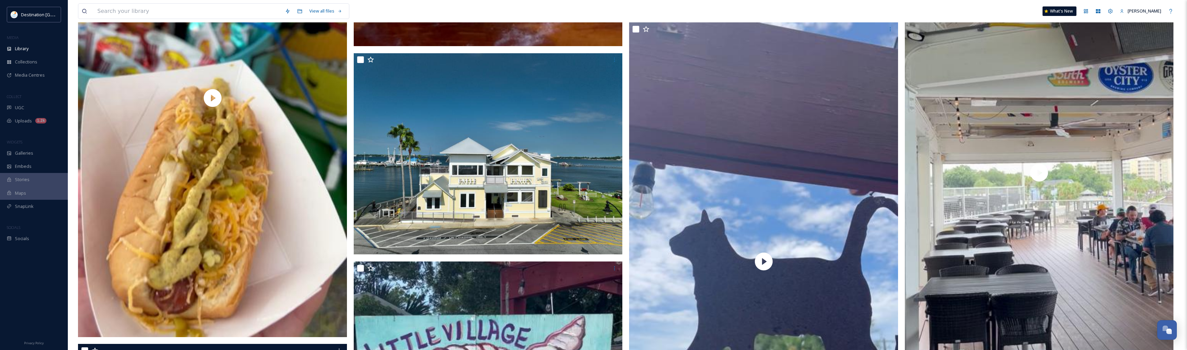
scroll to position [1484, 0]
